Goal: Task Accomplishment & Management: Use online tool/utility

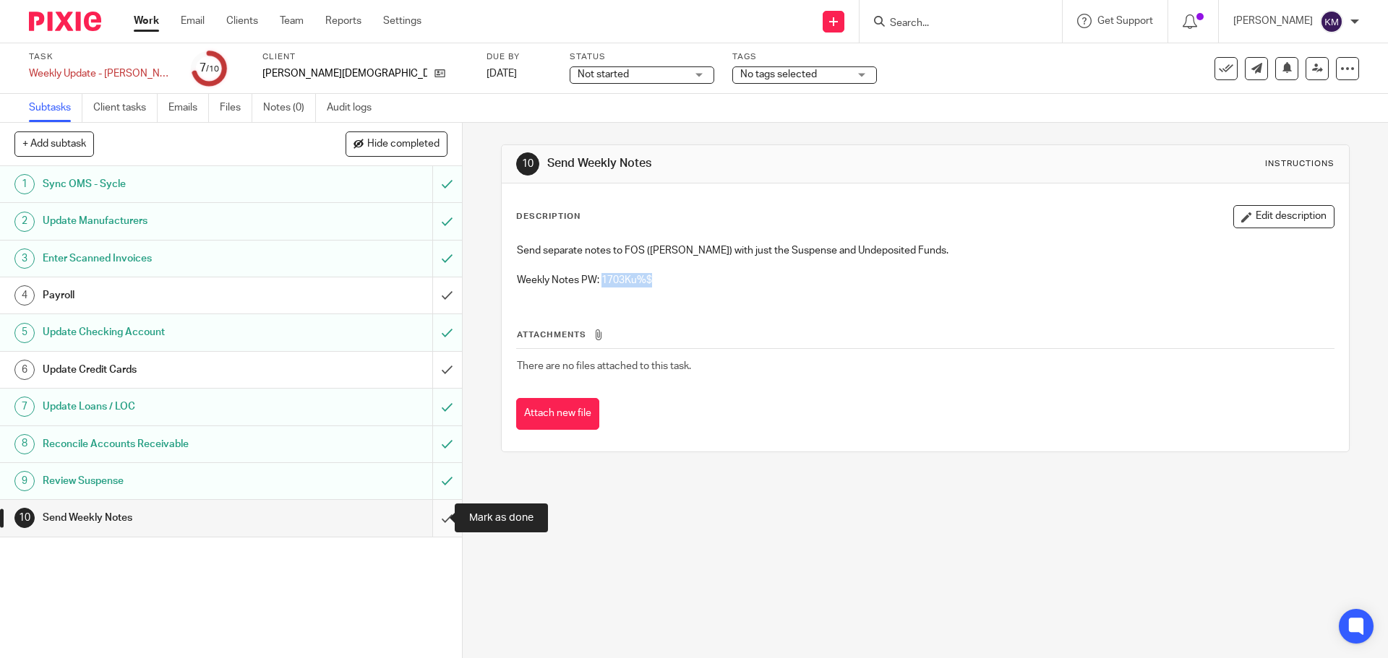
click at [431, 515] on input "submit" at bounding box center [231, 518] width 462 height 36
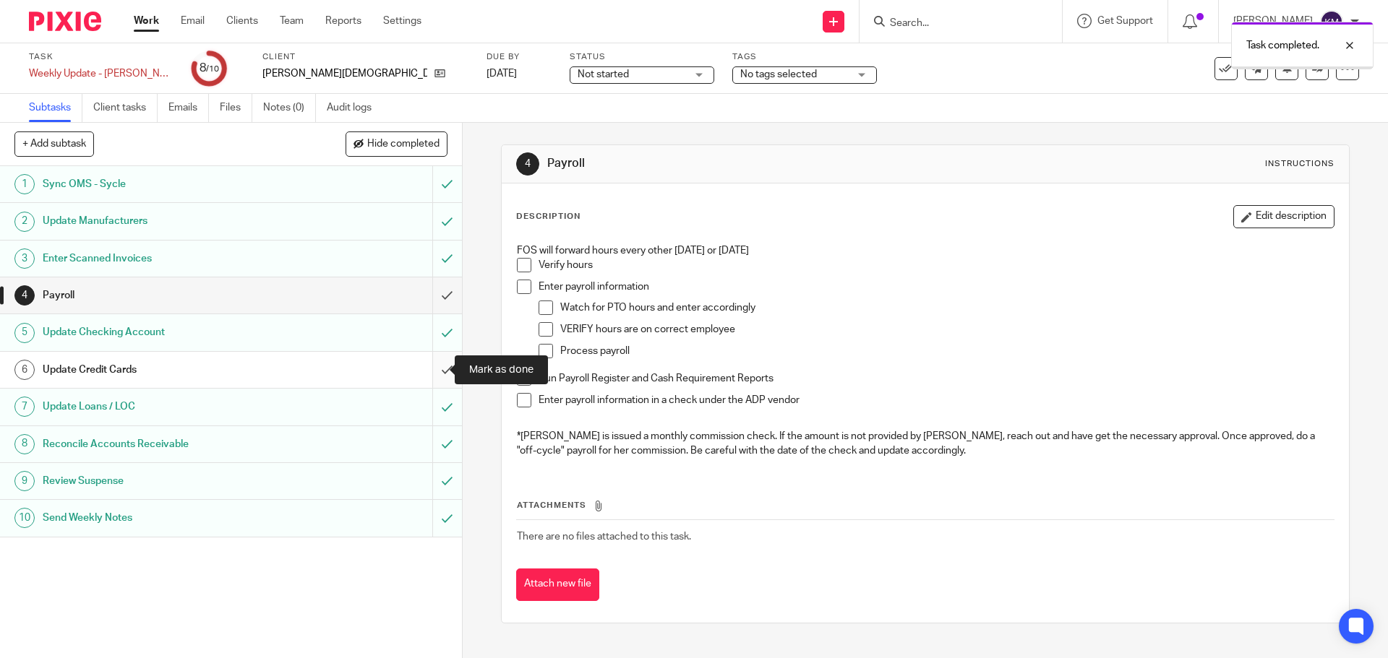
click at [433, 367] on input "submit" at bounding box center [231, 370] width 462 height 36
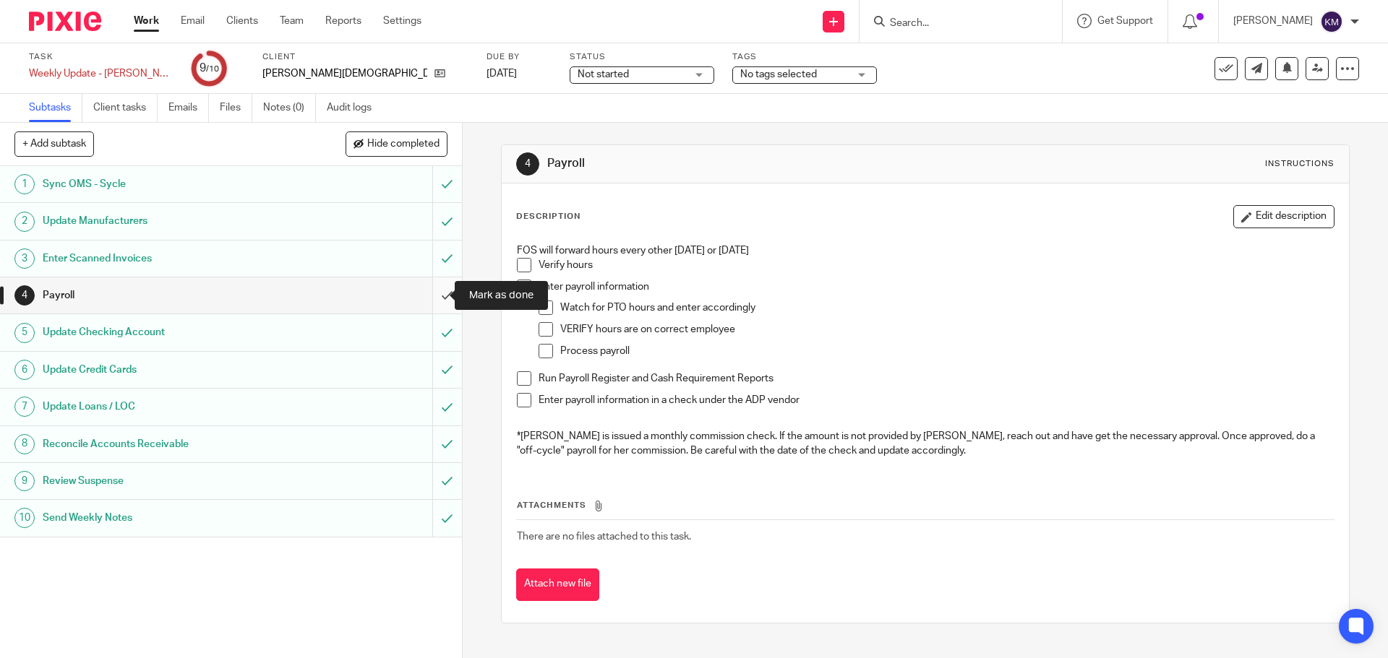
click at [442, 292] on input "submit" at bounding box center [231, 296] width 462 height 36
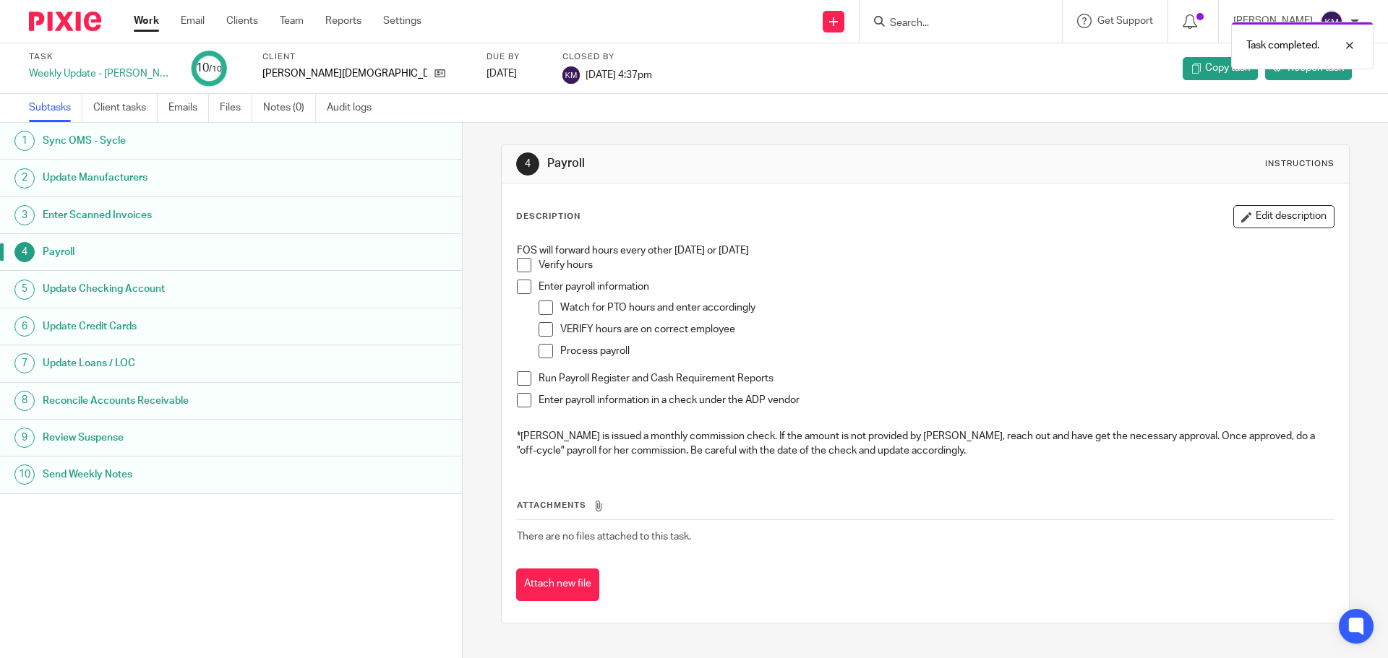
click at [134, 22] on link "Work" at bounding box center [146, 21] width 25 height 14
